Goal: Task Accomplishment & Management: Complete application form

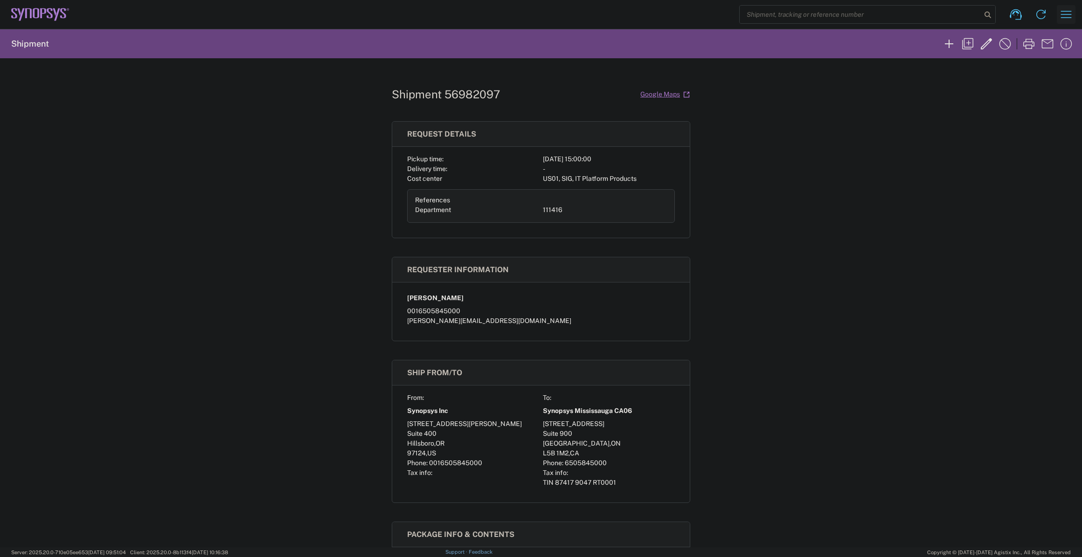
click at [647, 14] on button "button" at bounding box center [1066, 14] width 19 height 19
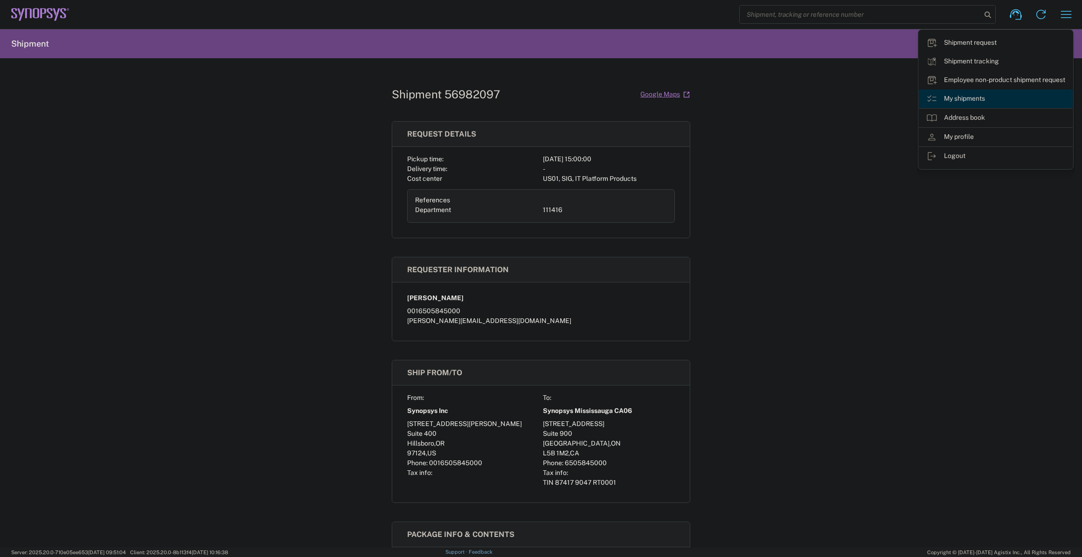
click at [647, 99] on link "My shipments" at bounding box center [996, 99] width 154 height 19
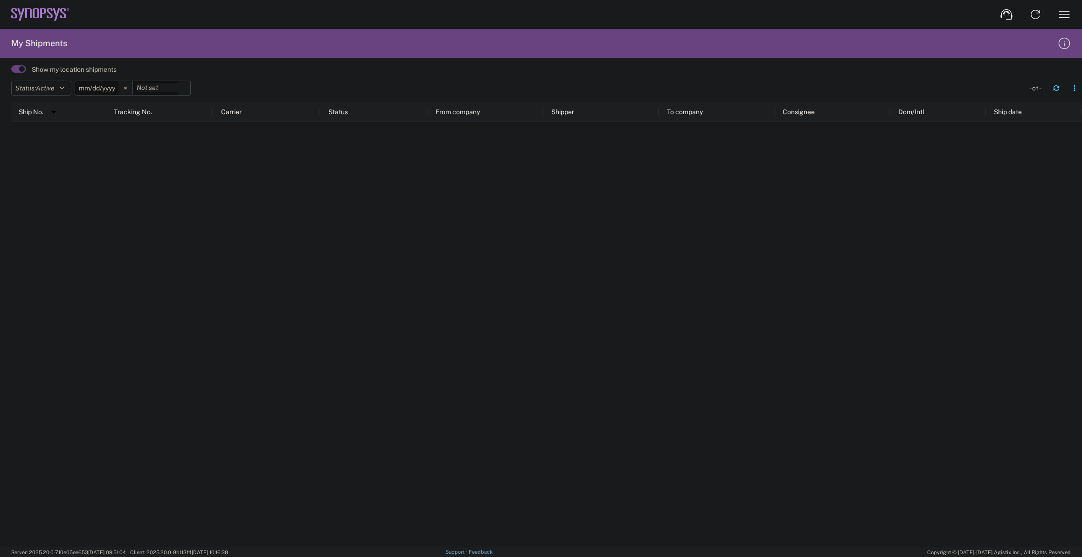
click at [19, 72] on span at bounding box center [18, 68] width 15 height 7
click at [11, 72] on input "checkbox" at bounding box center [11, 72] width 0 height 0
click at [33, 82] on button "Status: Active" at bounding box center [41, 88] width 60 height 15
click at [44, 132] on span "All" at bounding box center [66, 137] width 109 height 14
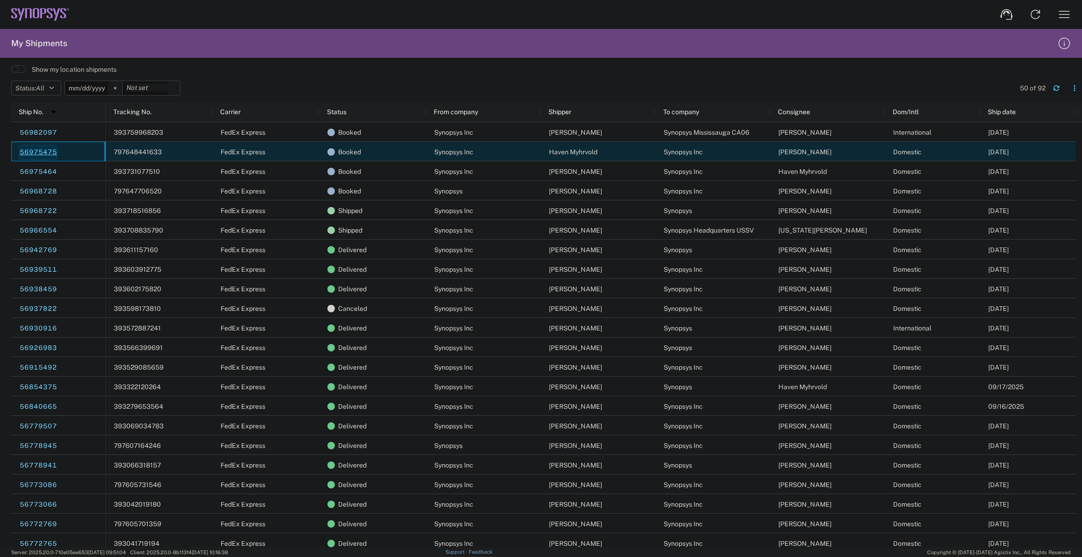
click at [44, 153] on link "56975475" at bounding box center [38, 152] width 38 height 15
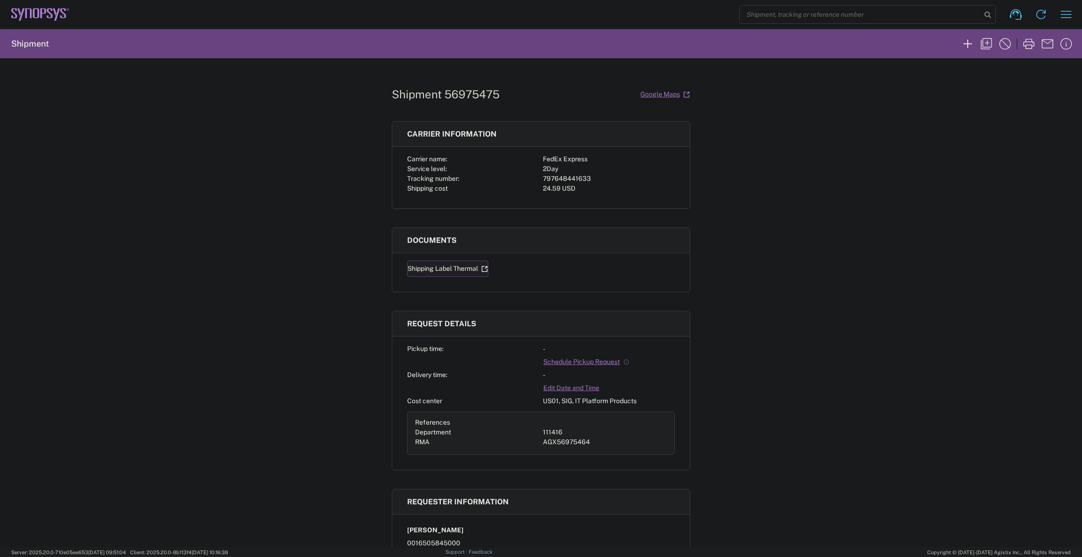
click at [462, 269] on link "Shipping Label Thermal" at bounding box center [447, 269] width 81 height 16
drag, startPoint x: 491, startPoint y: 113, endPoint x: 492, endPoint y: 102, distance: 10.7
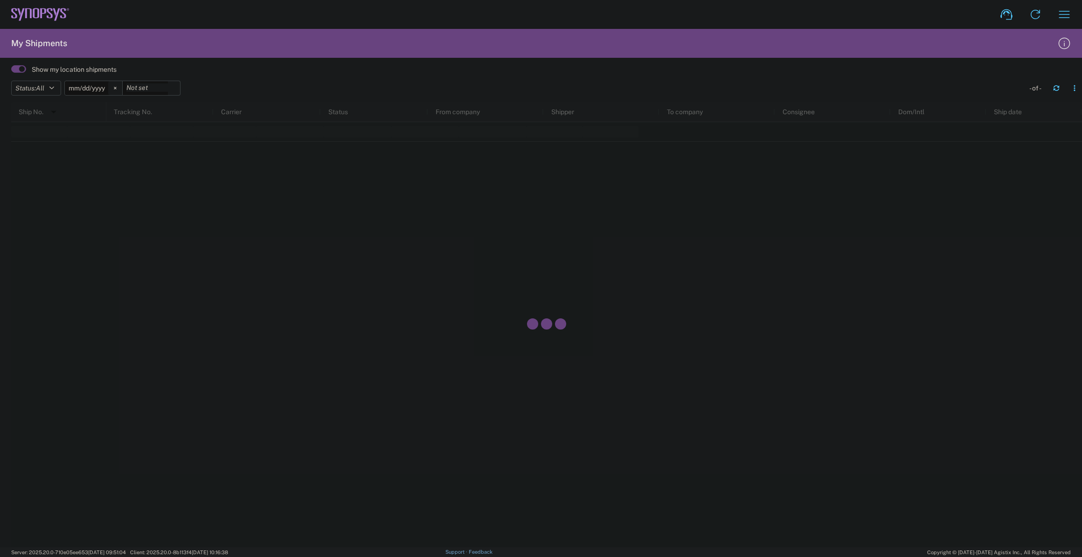
click at [17, 67] on span at bounding box center [18, 68] width 15 height 7
click at [11, 72] on input "checkbox" at bounding box center [11, 72] width 0 height 0
click at [27, 89] on button "Status: All" at bounding box center [36, 88] width 50 height 15
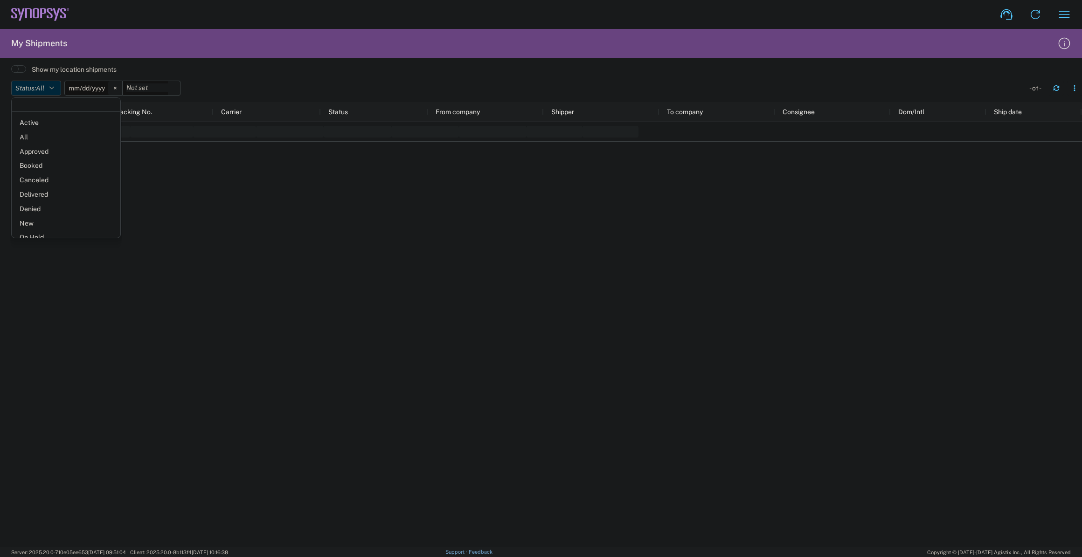
click at [27, 89] on button "Status: All" at bounding box center [36, 88] width 50 height 15
click at [121, 88] on svg-icon at bounding box center [115, 88] width 14 height 14
click at [54, 88] on icon "button" at bounding box center [51, 88] width 5 height 7
click at [48, 135] on span "All" at bounding box center [66, 137] width 109 height 14
click at [1052, 84] on button "button" at bounding box center [1056, 88] width 15 height 15
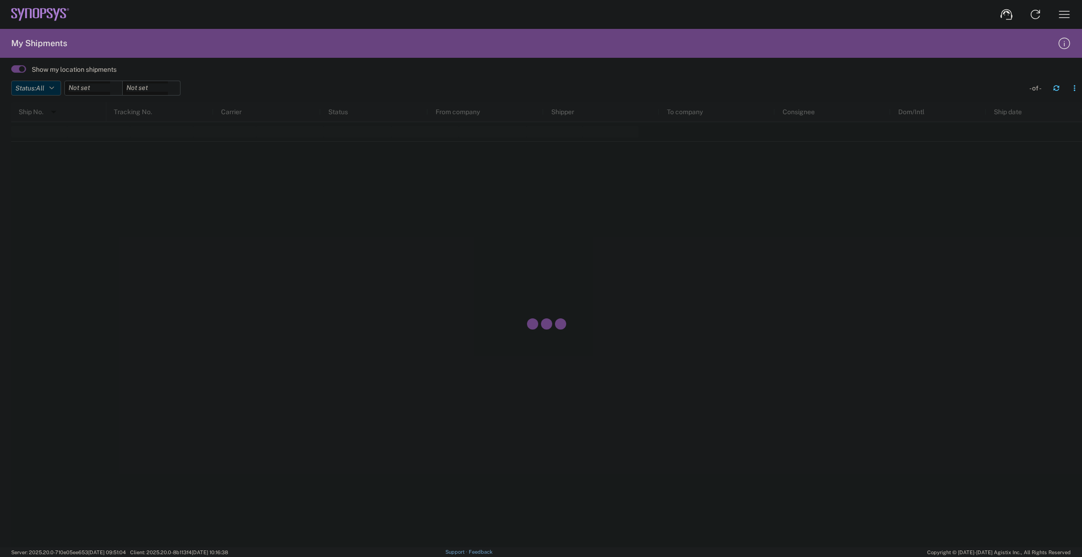
click at [35, 91] on button "Status: All" at bounding box center [36, 88] width 50 height 15
click at [19, 74] on div "Show my location shipments" at bounding box center [546, 69] width 1071 height 14
click at [20, 70] on span at bounding box center [18, 68] width 15 height 7
click at [11, 72] on input "checkbox" at bounding box center [11, 72] width 0 height 0
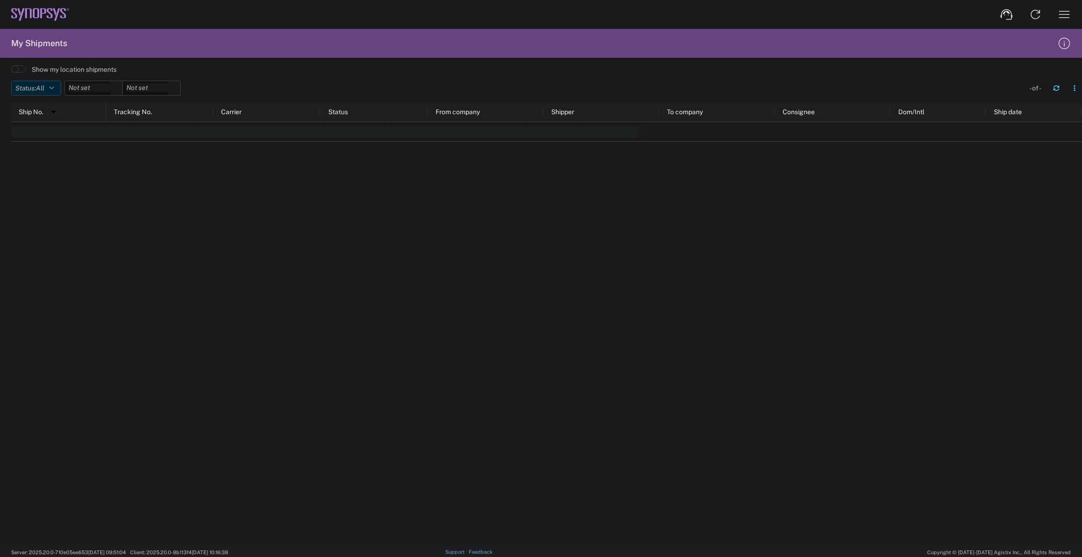
click at [33, 89] on button "Status: All" at bounding box center [36, 88] width 50 height 15
click at [33, 139] on span "All" at bounding box center [66, 137] width 109 height 14
click at [1058, 19] on icon "button" at bounding box center [1064, 14] width 15 height 15
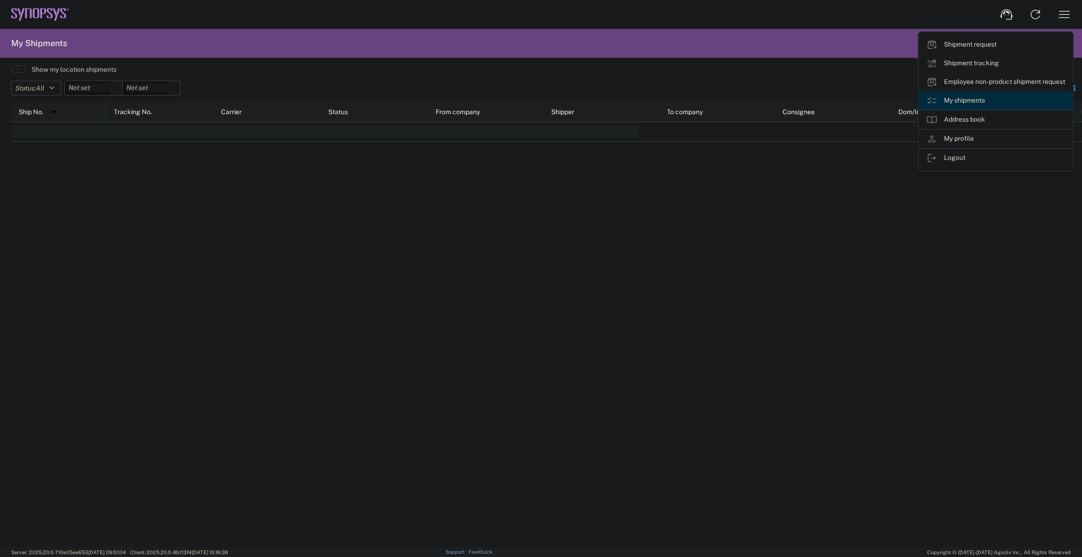
click at [963, 102] on link "My shipments" at bounding box center [996, 100] width 154 height 19
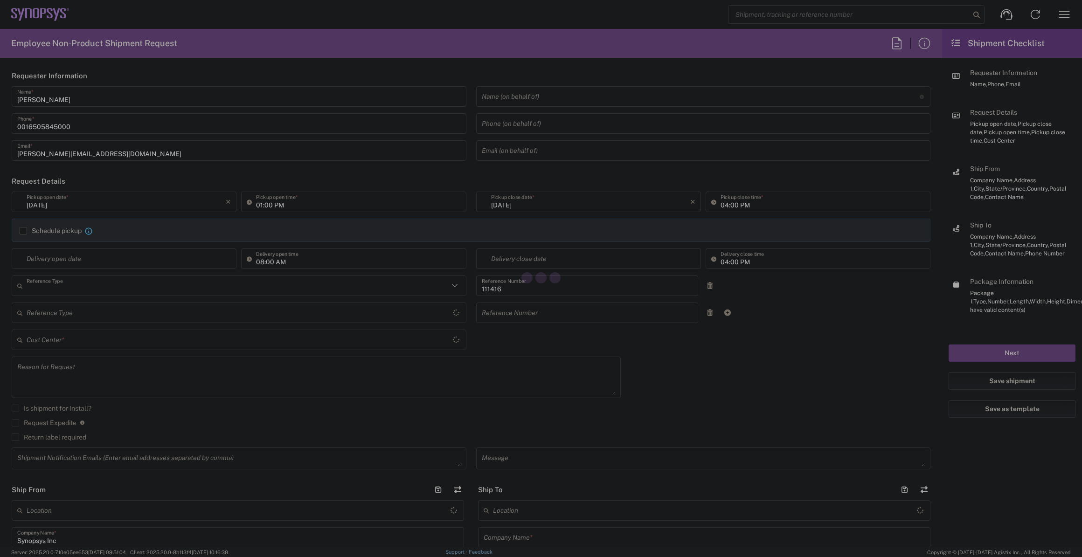
type input "Department"
type input "US01, SIG, IT Platform Products 111416"
type input "United States"
type input "Delivered at Place"
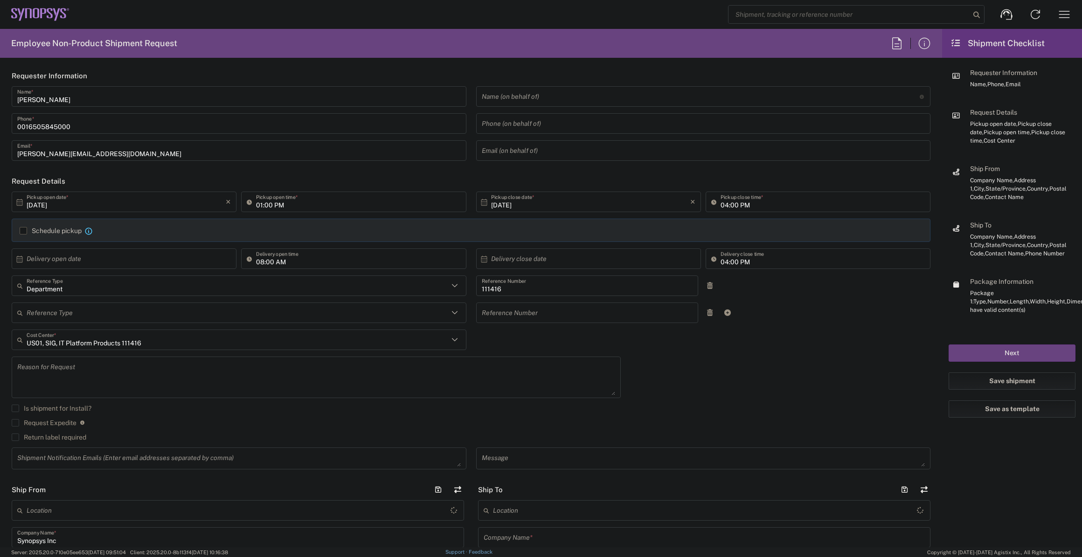
type input "Oregon"
type input "United States"
type input "Hillsboro US03"
click at [1070, 19] on icon "button" at bounding box center [1064, 14] width 15 height 15
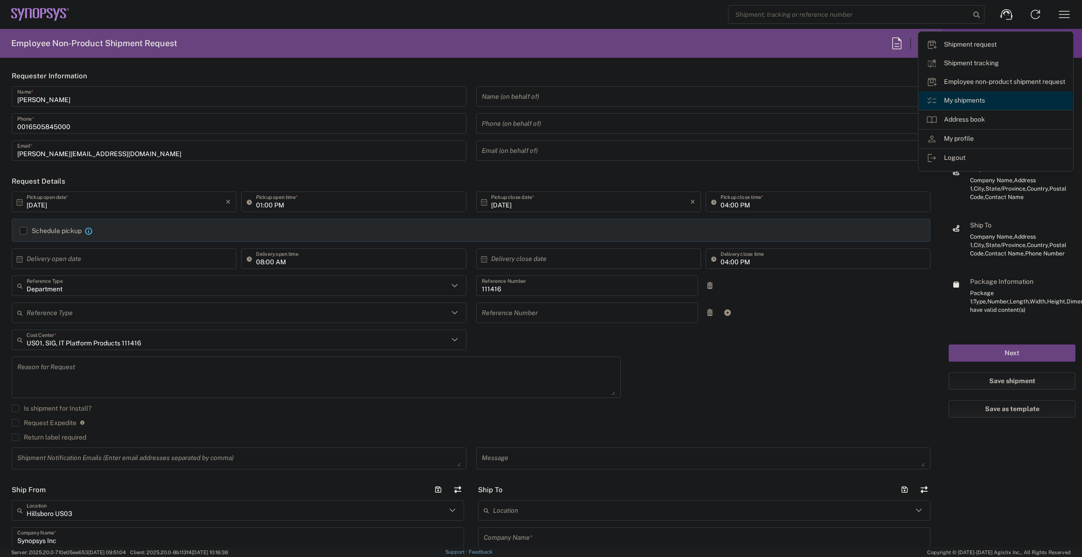
click at [951, 98] on link "My shipments" at bounding box center [996, 100] width 154 height 19
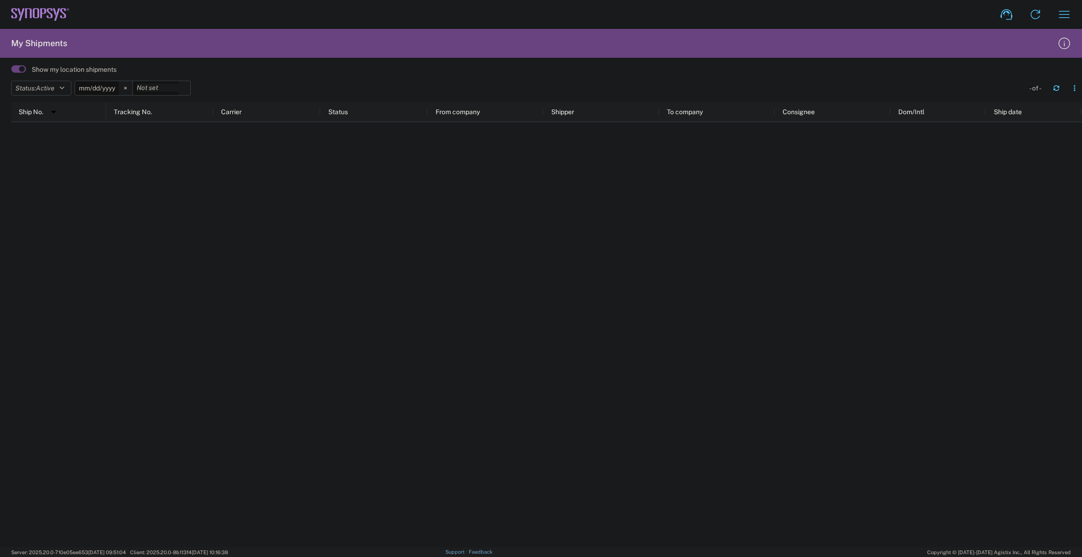
click at [19, 69] on span at bounding box center [18, 68] width 15 height 7
click at [11, 72] on input "checkbox" at bounding box center [11, 72] width 0 height 0
click at [55, 90] on span "Active" at bounding box center [45, 87] width 19 height 7
click at [51, 137] on span "All" at bounding box center [66, 137] width 109 height 14
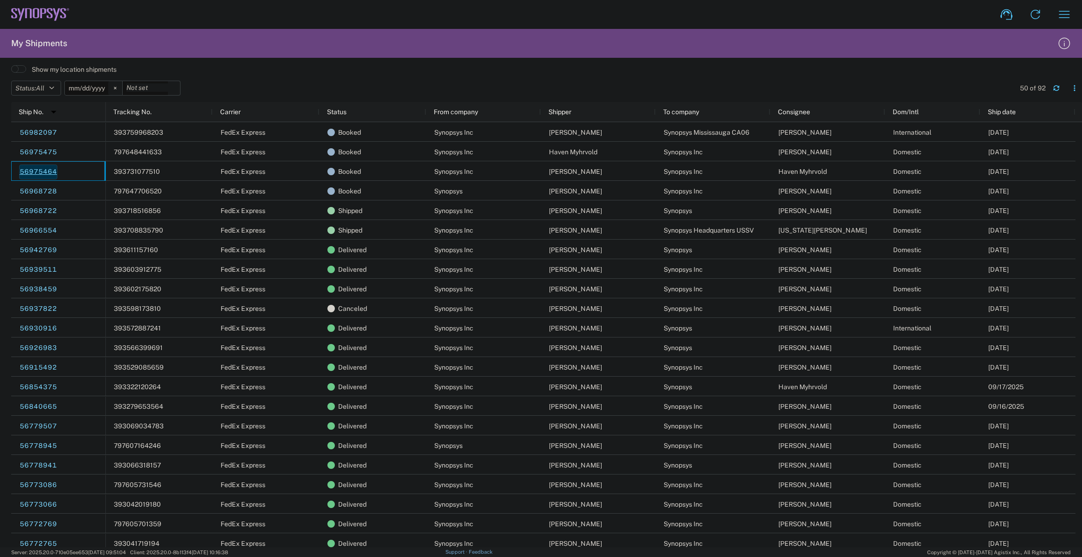
click at [30, 172] on link "56975464" at bounding box center [38, 172] width 38 height 15
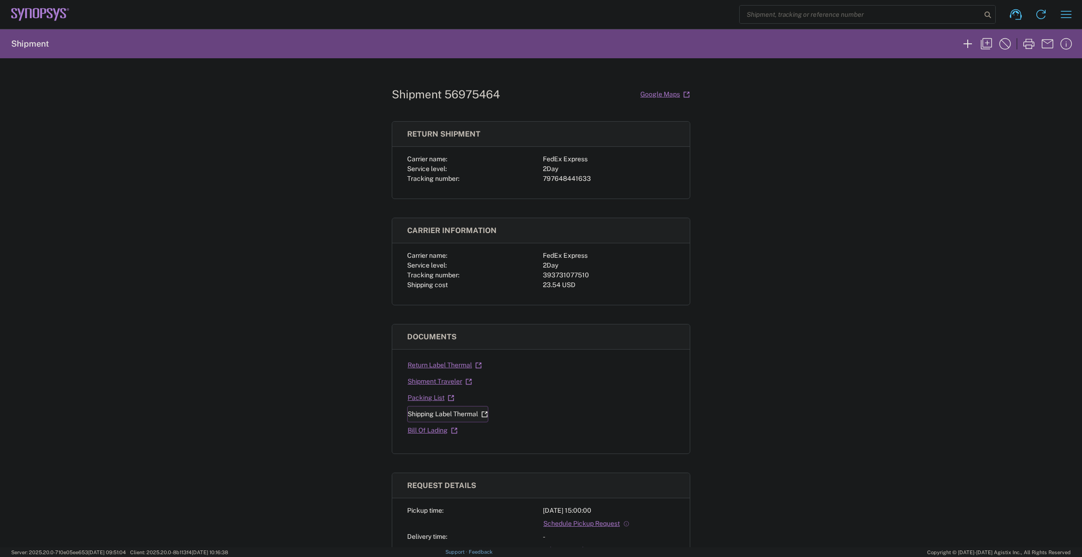
click at [453, 415] on link "Shipping Label Thermal" at bounding box center [447, 414] width 81 height 16
click at [427, 368] on link "Return Label Thermal" at bounding box center [444, 365] width 75 height 16
